Goal: Check status: Check status

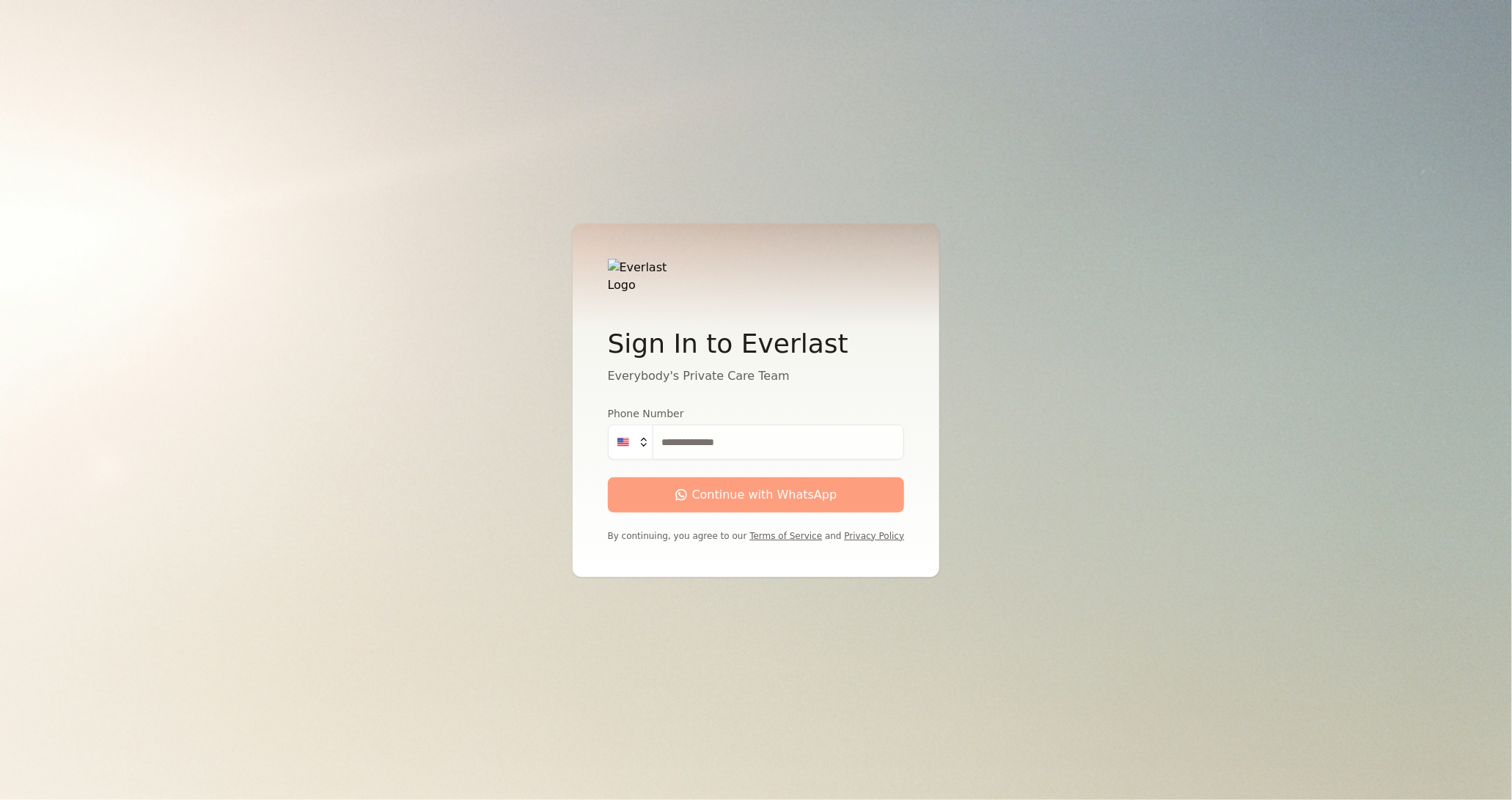
click at [700, 429] on input "Phone Number" at bounding box center [778, 442] width 252 height 35
type input "**********"
click at [684, 489] on div "submit" at bounding box center [680, 494] width 11 height 11
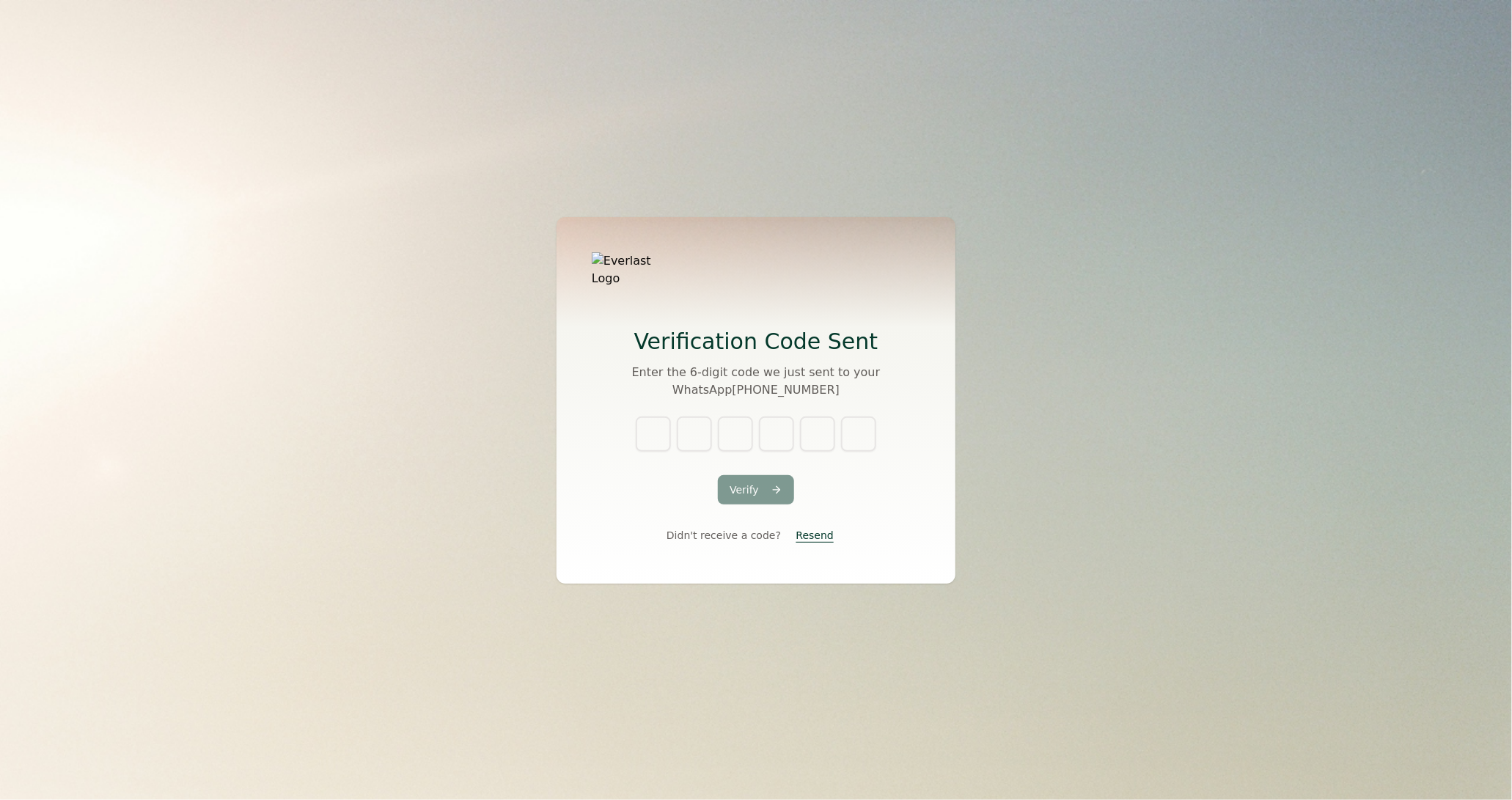
click at [671, 487] on div "Verify Didn't receive a code? [GEOGRAPHIC_DATA]" at bounding box center [756, 482] width 328 height 132
click at [647, 428] on input "text" at bounding box center [653, 434] width 35 height 35
type input "*"
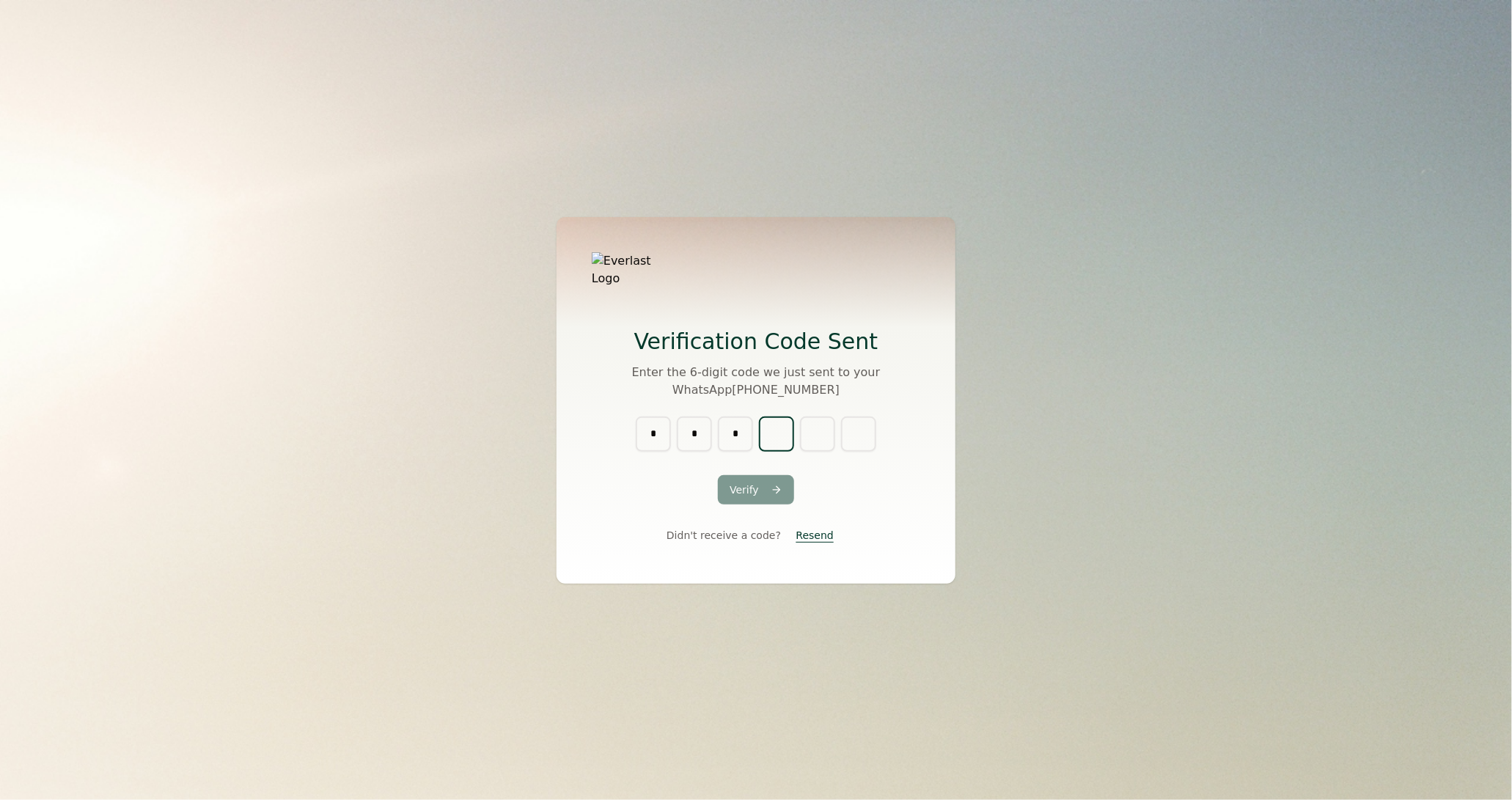
type input "*"
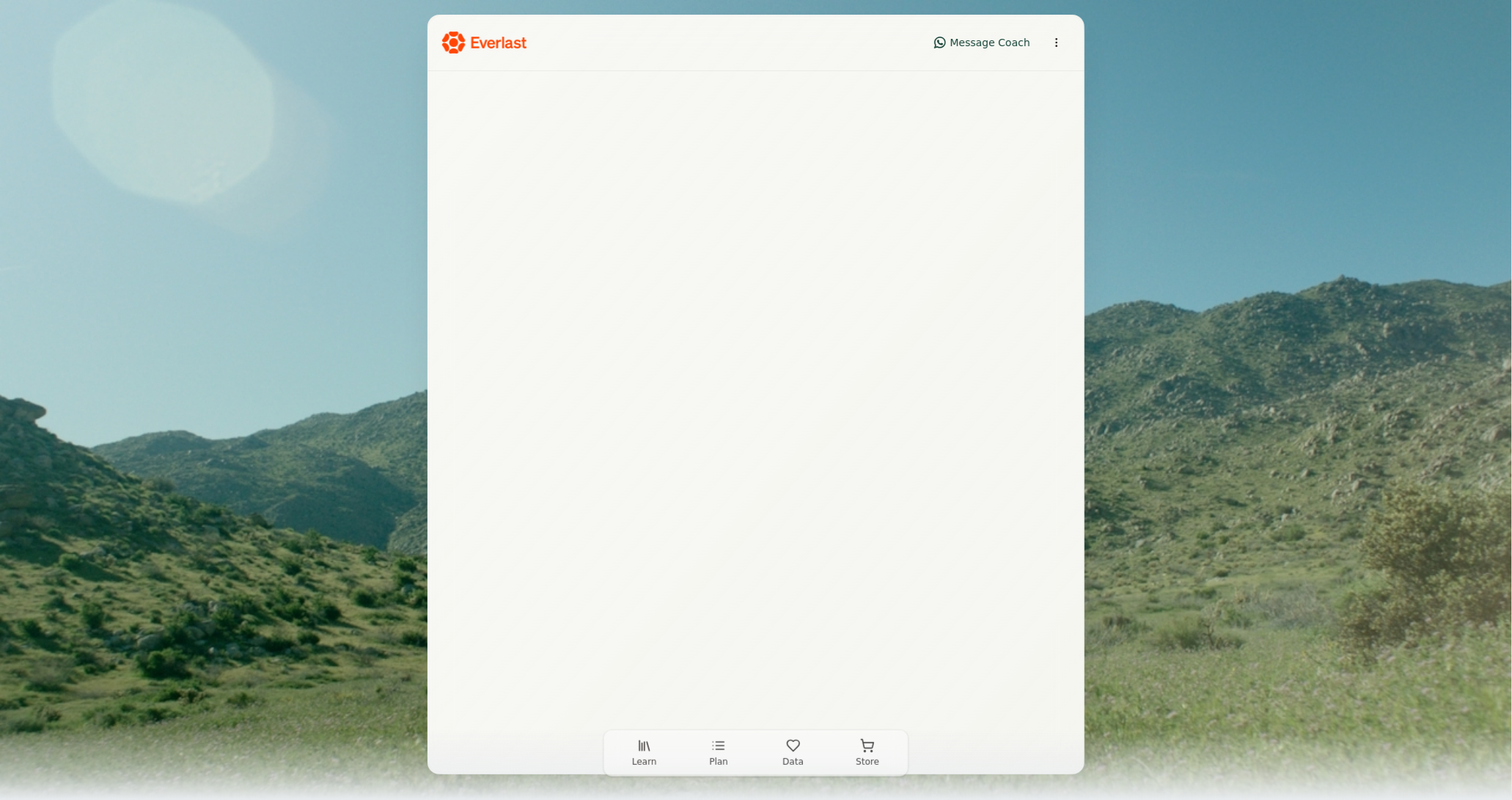
click at [788, 743] on icon "button" at bounding box center [793, 746] width 15 height 15
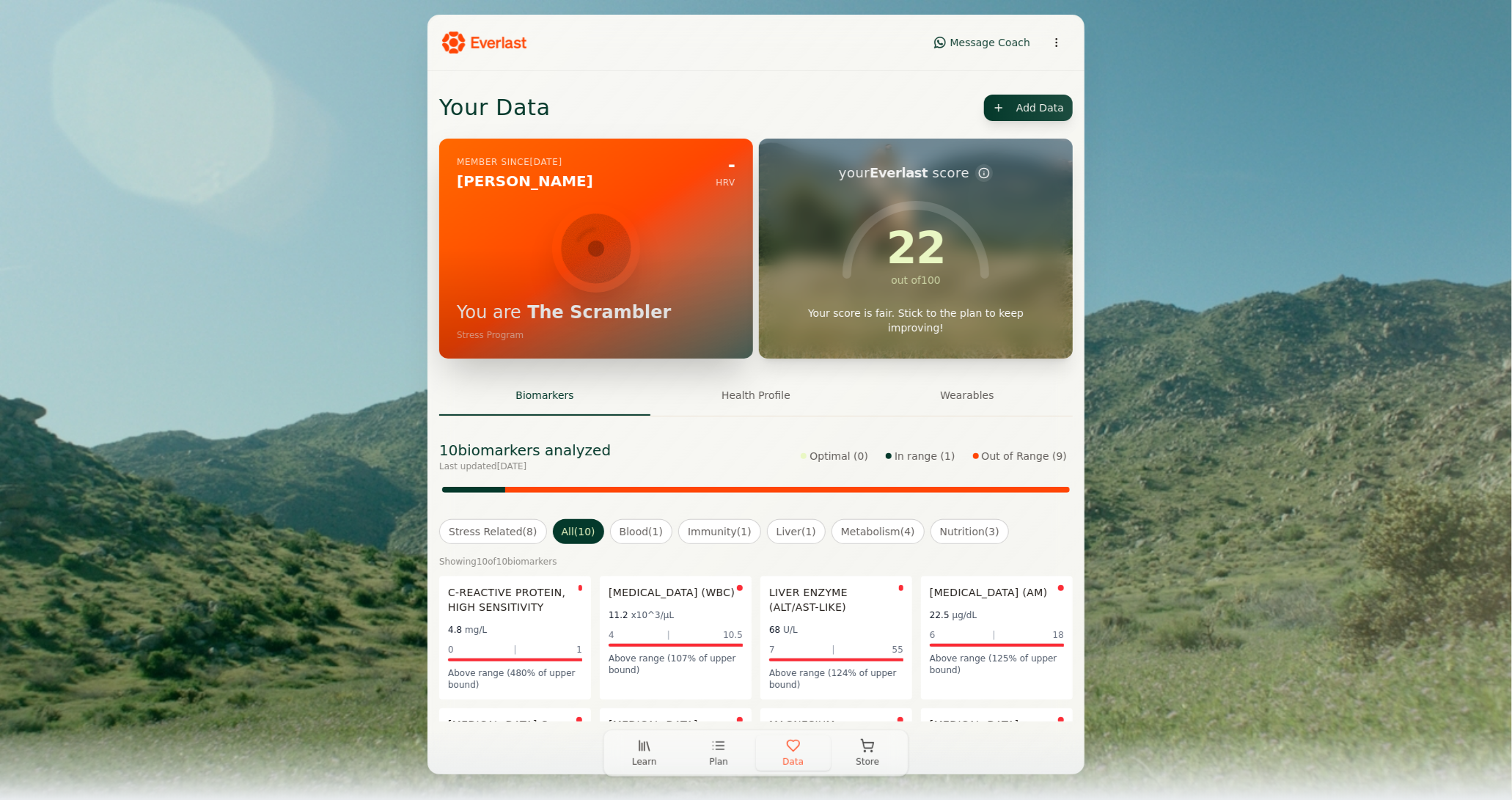
click at [973, 398] on button "Wearables" at bounding box center [967, 396] width 211 height 40
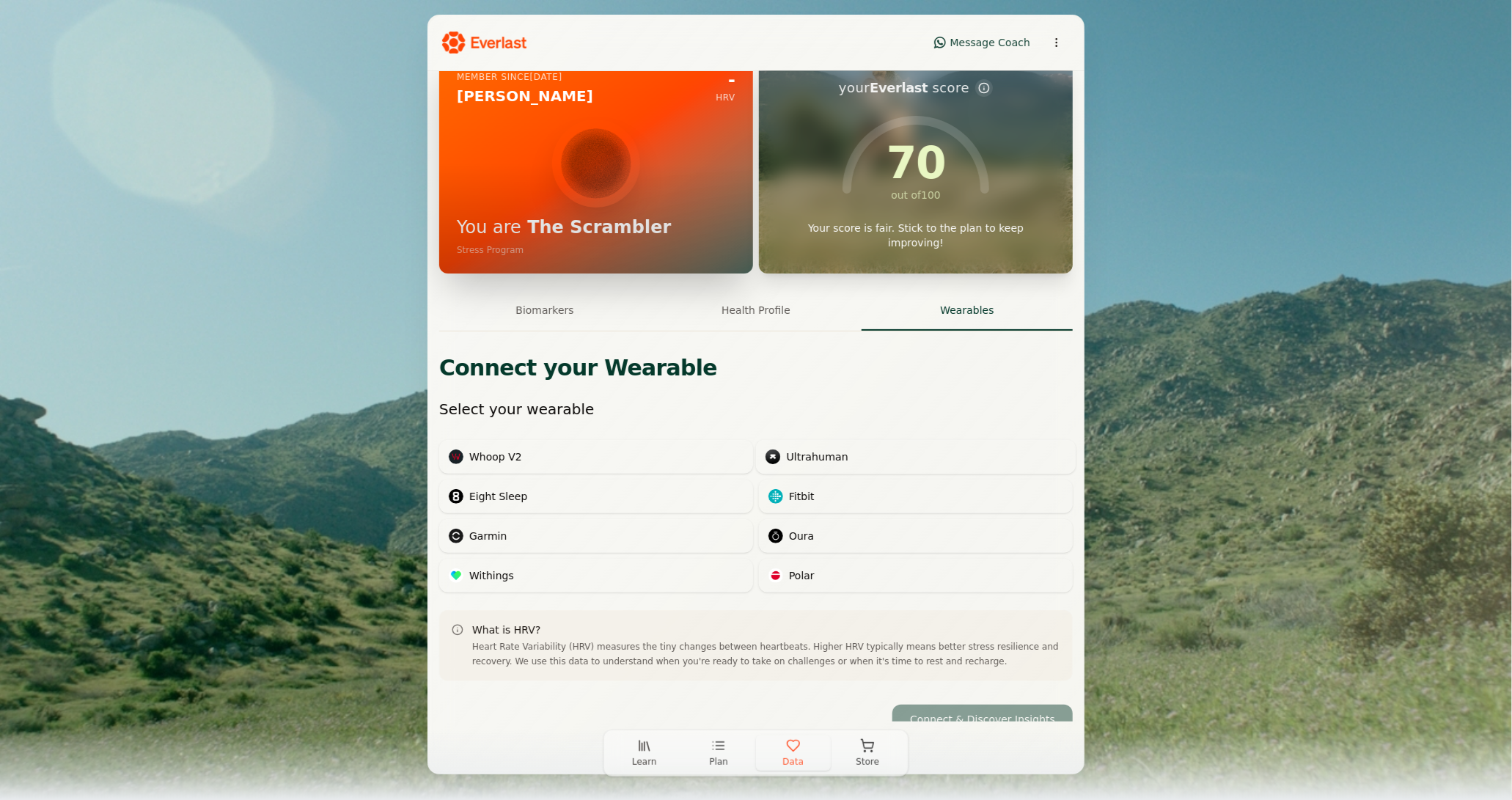
scroll to position [128, 0]
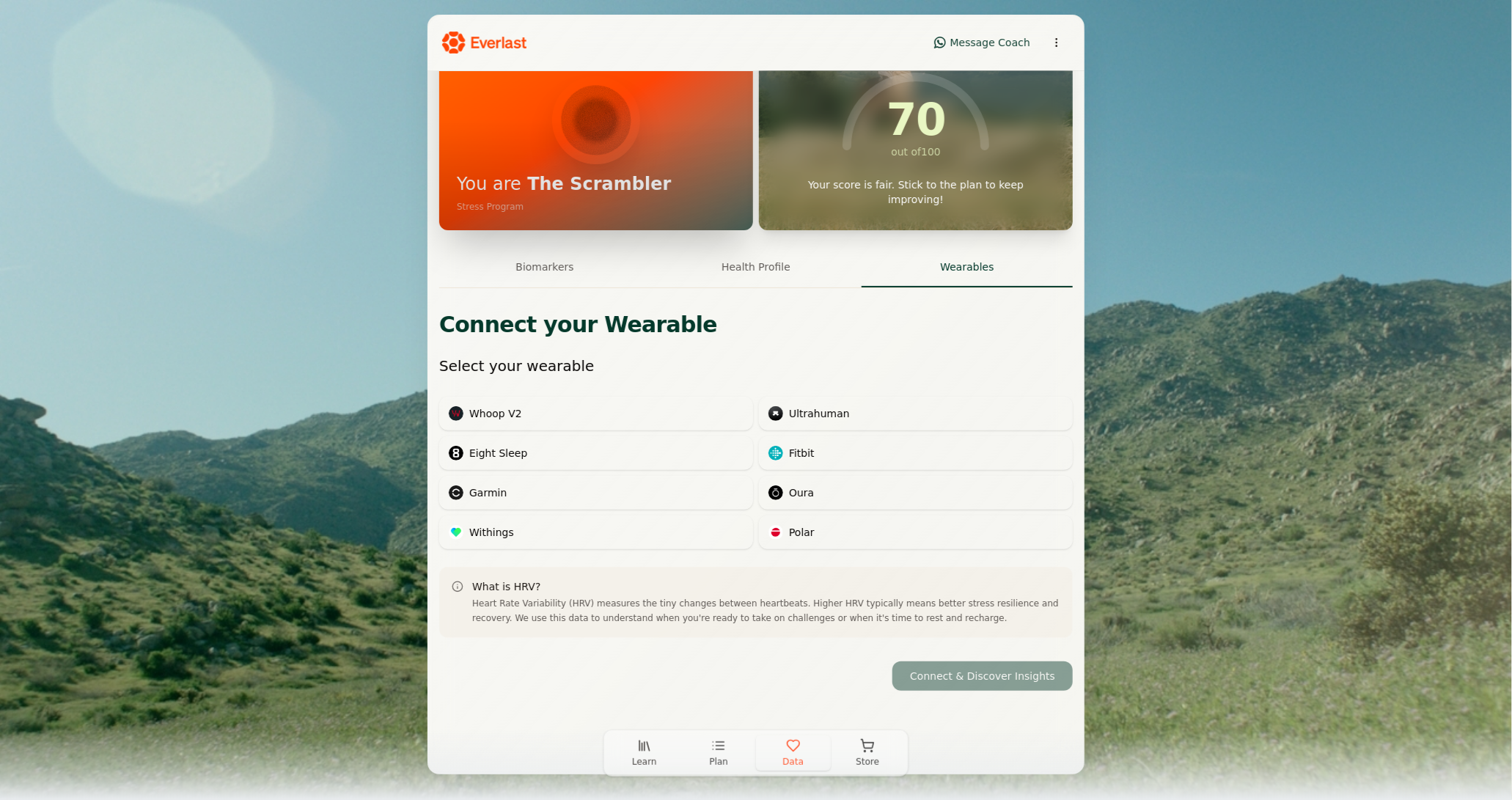
click at [761, 263] on div "Your Data Add Data Member since [DATE] [PERSON_NAME] - HRV You are The Scramble…" at bounding box center [756, 334] width 657 height 783
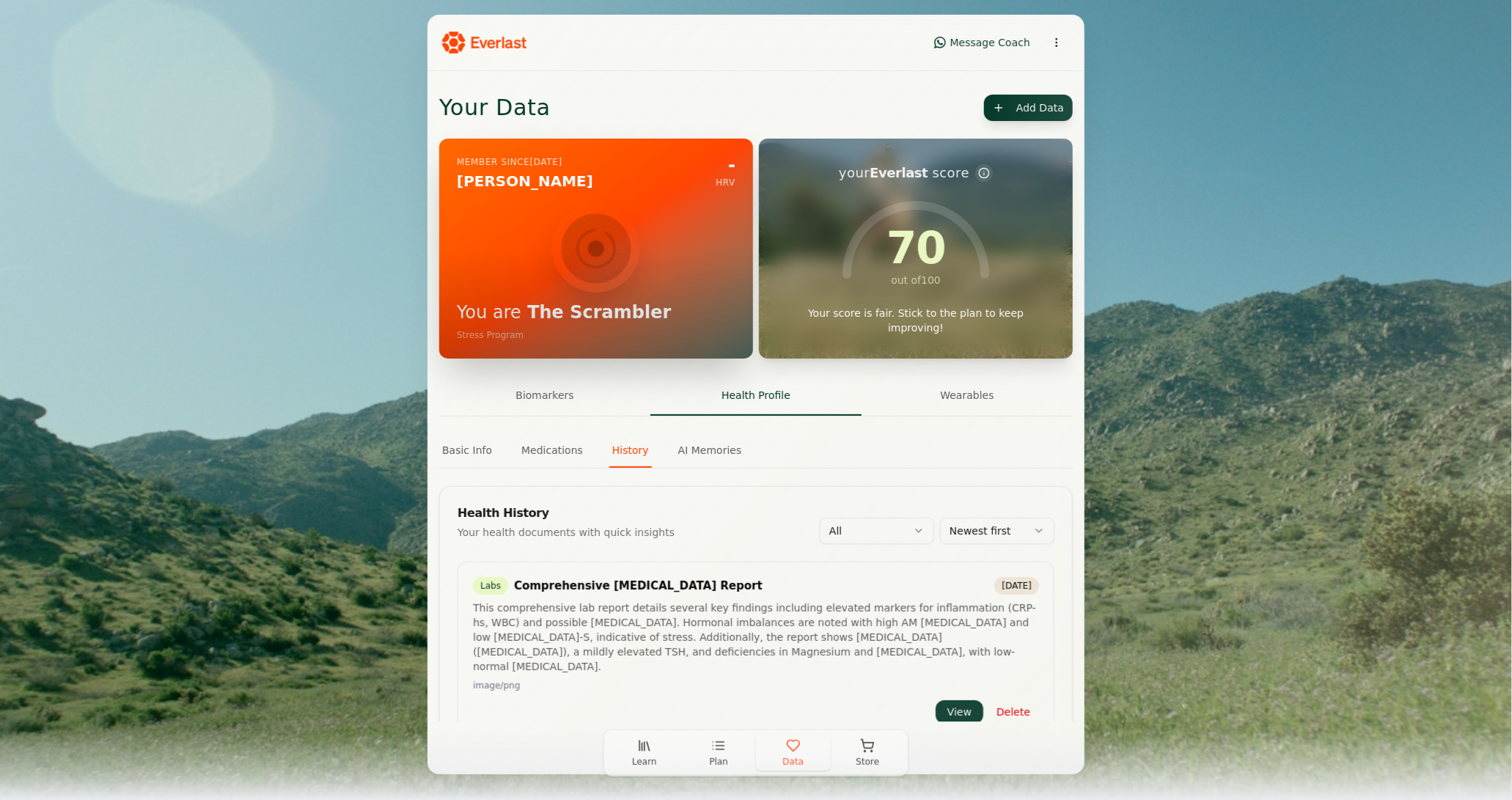
scroll to position [51, 0]
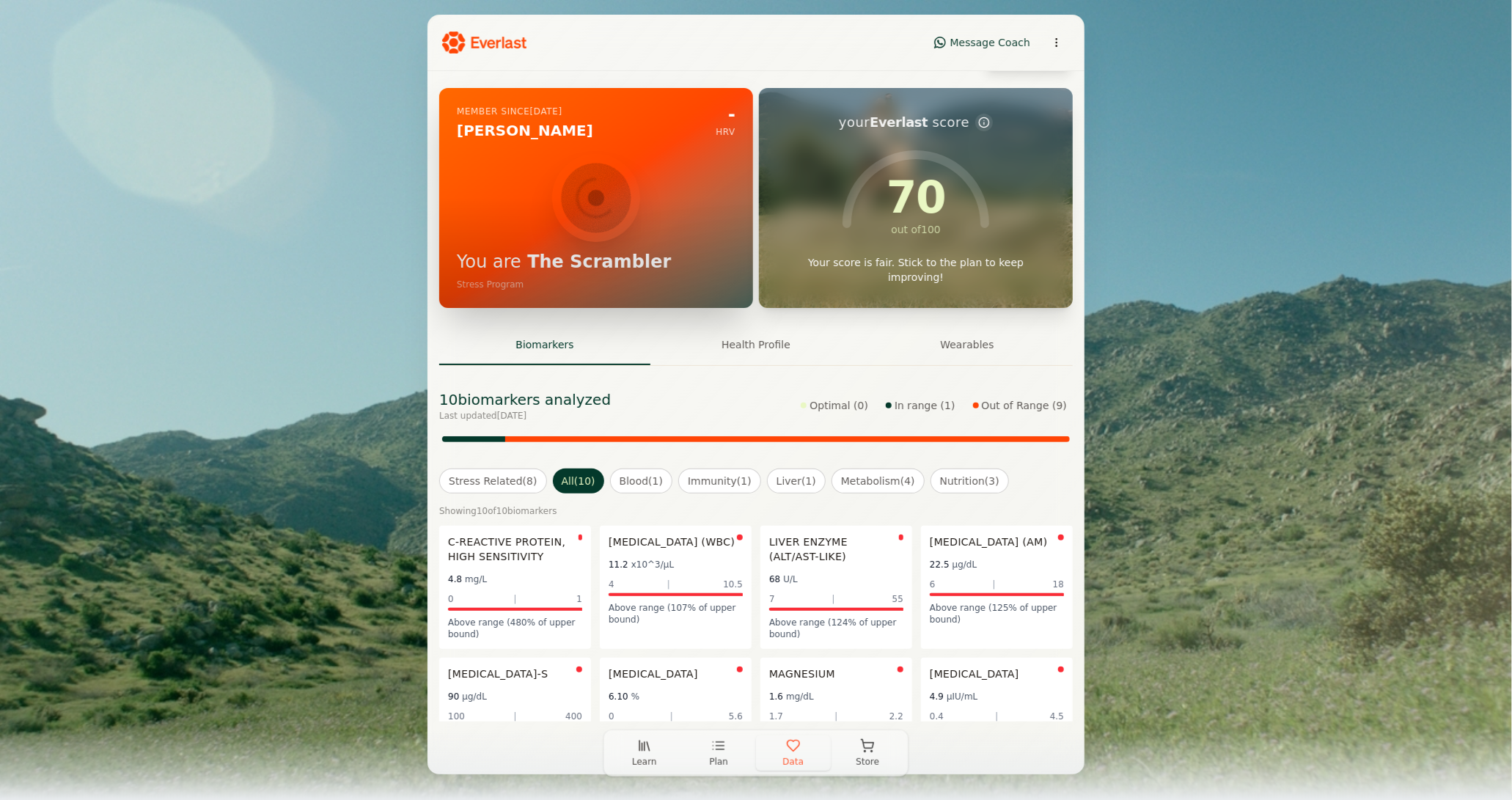
click at [543, 345] on button "Biomarkers" at bounding box center [545, 346] width 211 height 40
click at [760, 343] on div "Your Data Add Data Member since [DATE] [PERSON_NAME] - HRV You are The Scramble…" at bounding box center [756, 477] width 657 height 913
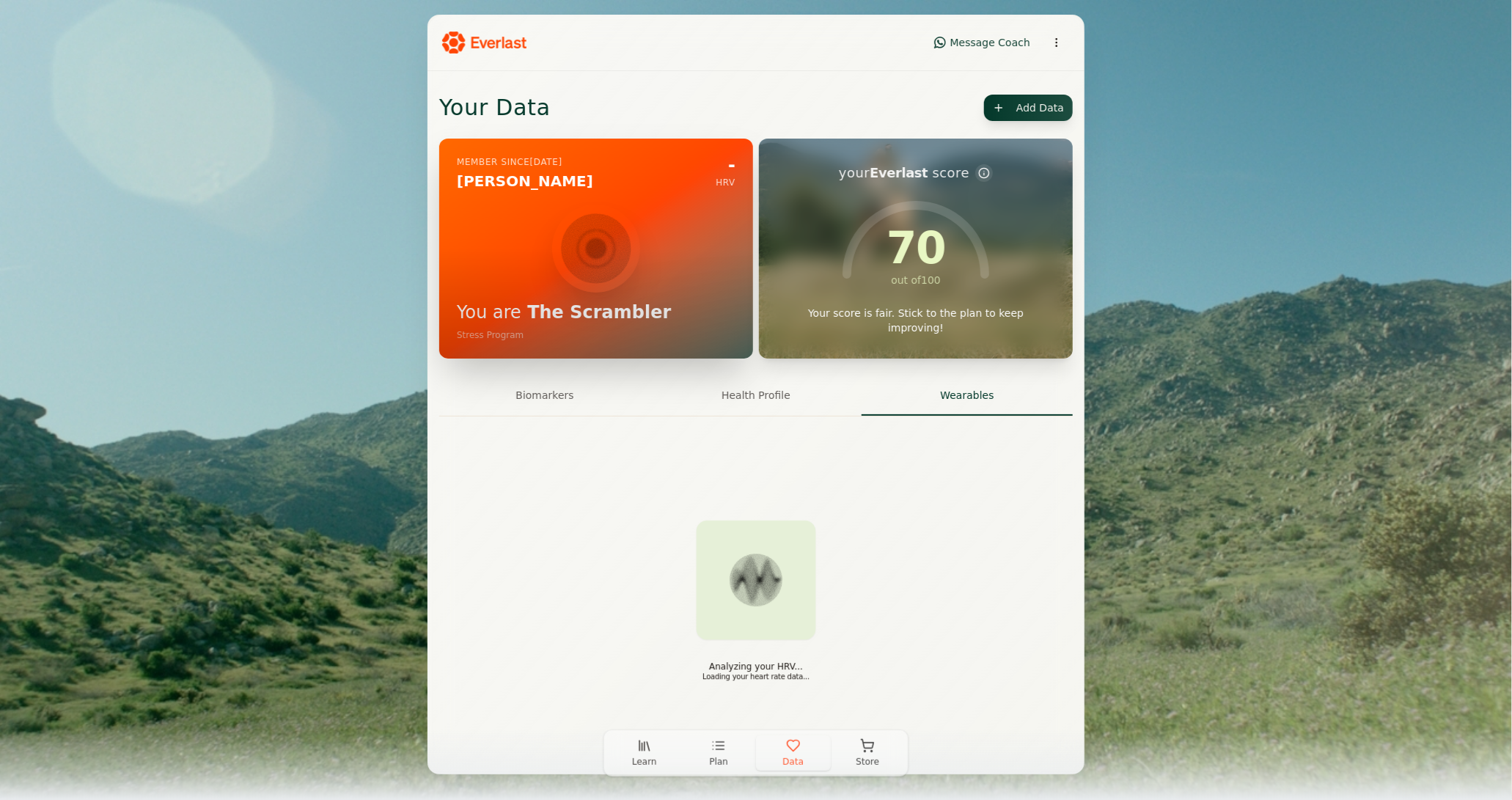
click at [975, 393] on button "Wearables" at bounding box center [967, 396] width 211 height 40
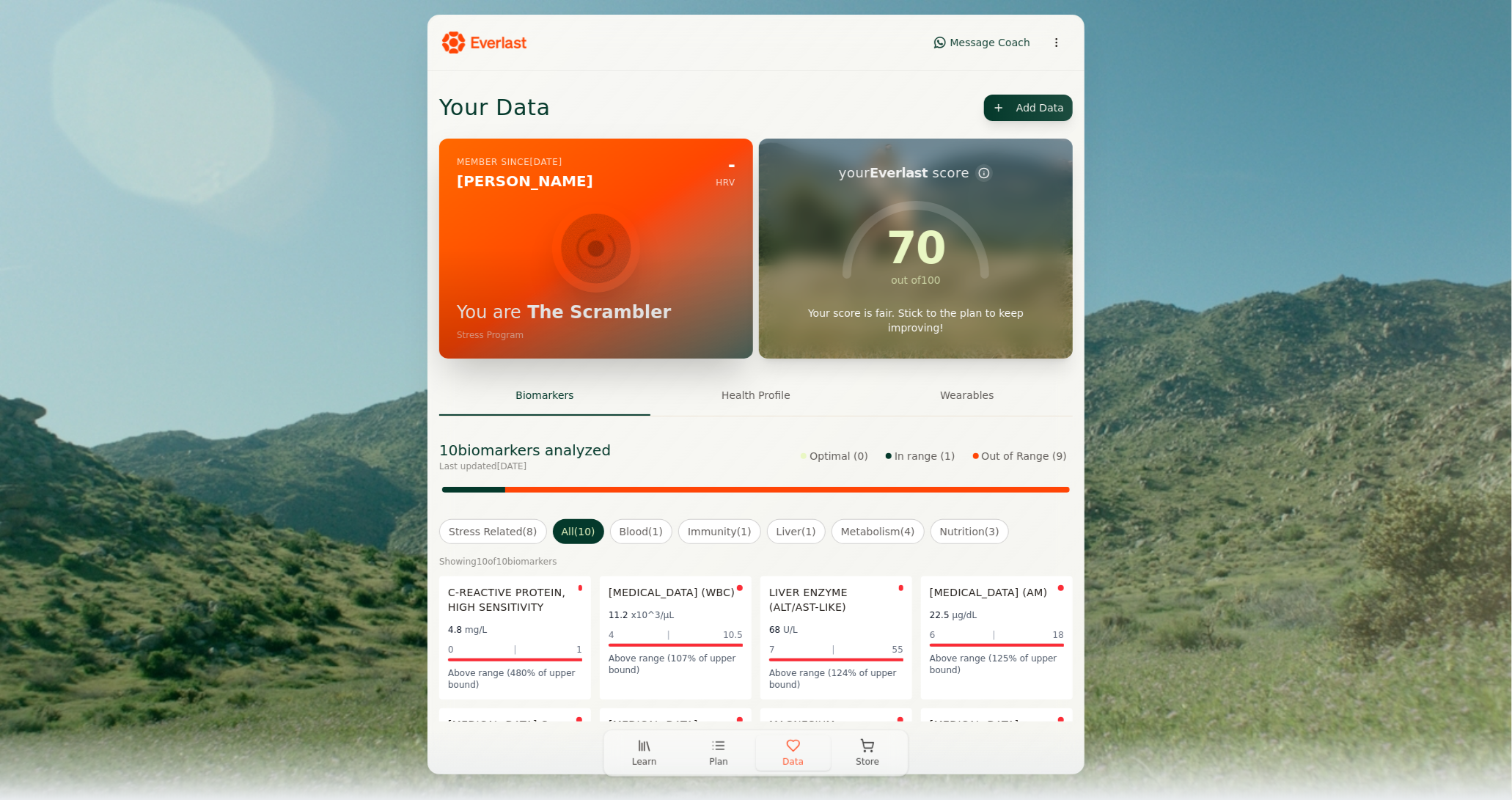
click at [548, 396] on button "Biomarkers" at bounding box center [545, 396] width 211 height 40
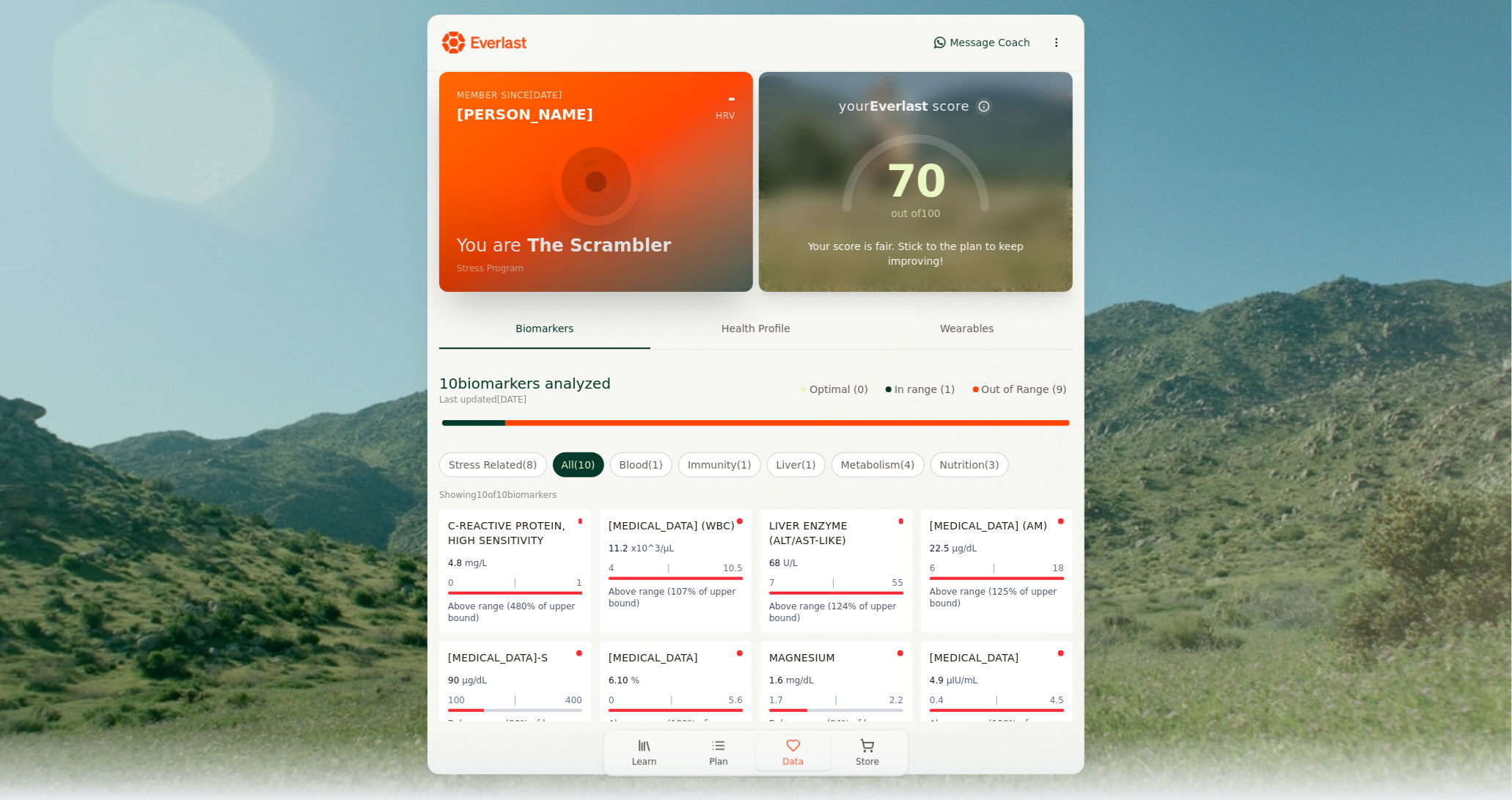
scroll to position [85, 0]
